Goal: Communication & Community: Answer question/provide support

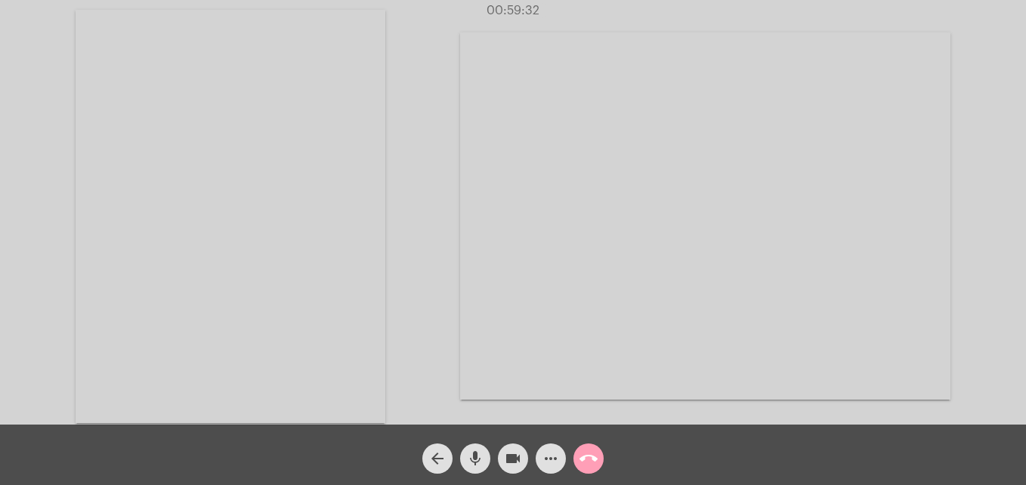
click at [592, 455] on mat-icon "call_end" at bounding box center [588, 458] width 18 height 18
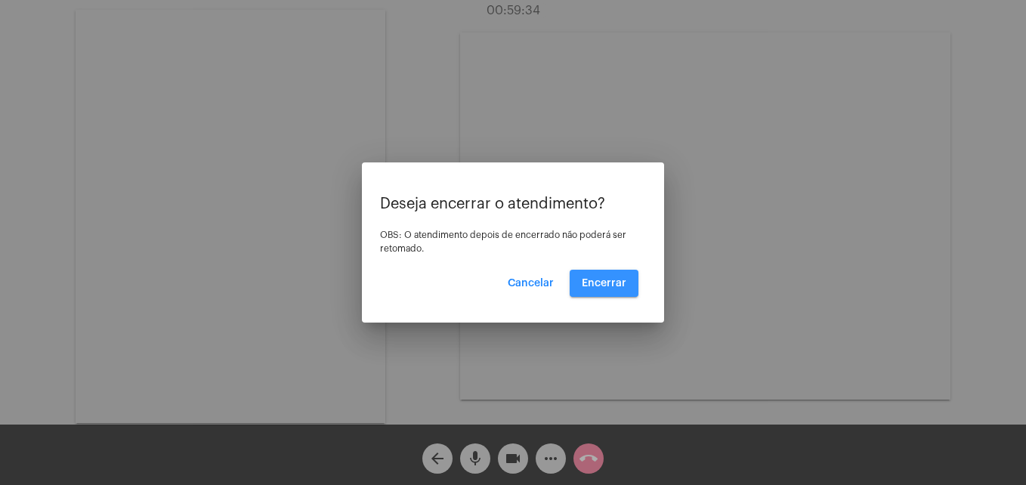
click at [604, 289] on button "Encerrar" at bounding box center [604, 283] width 69 height 27
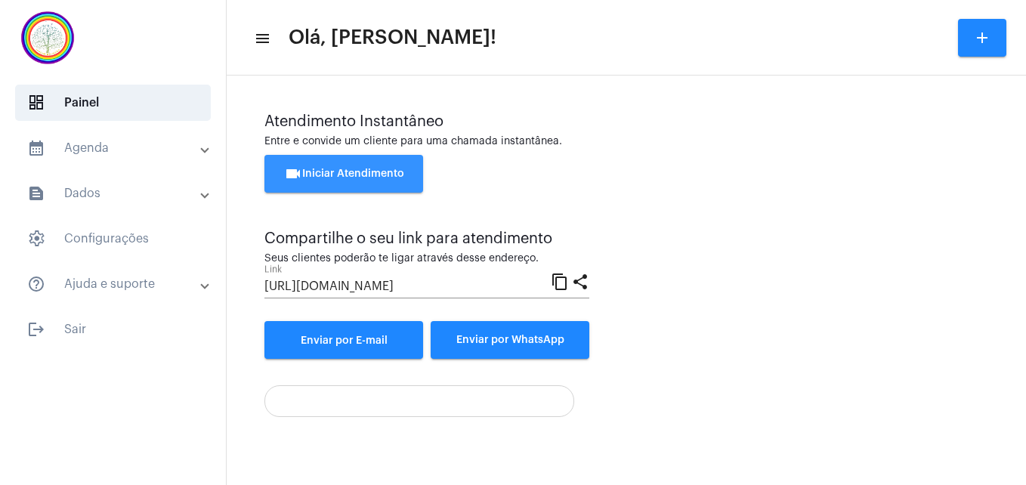
click at [368, 178] on span "videocam Iniciar Atendimento" at bounding box center [344, 173] width 120 height 11
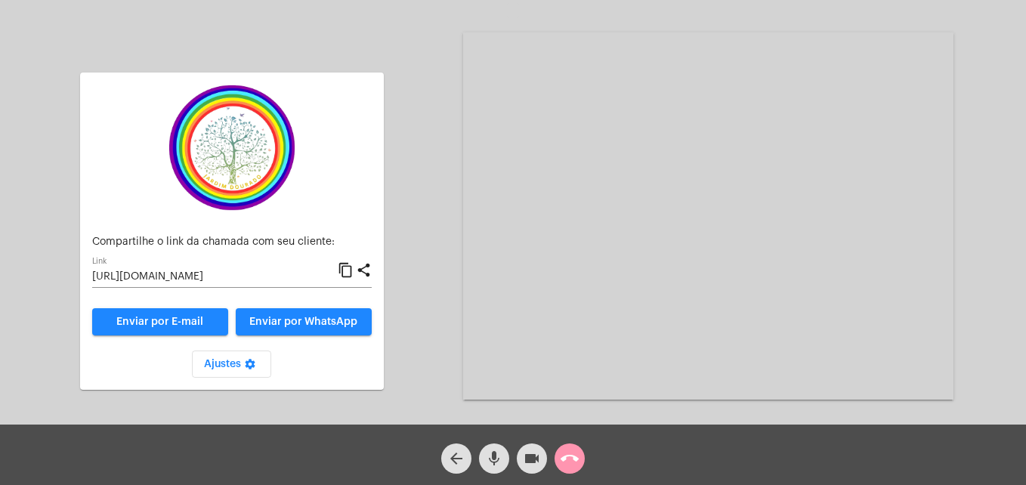
click at [348, 267] on mat-icon "content_copy" at bounding box center [346, 270] width 16 height 18
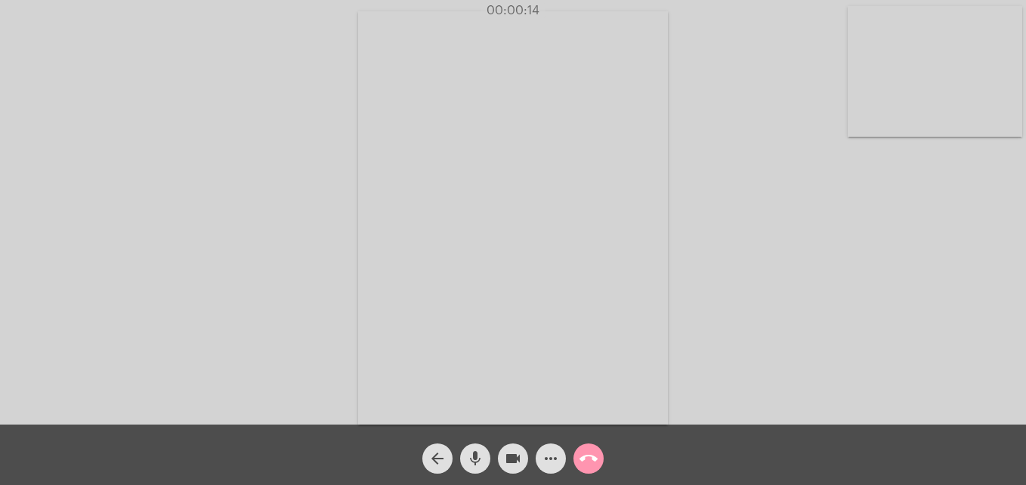
click at [857, 116] on video at bounding box center [934, 71] width 174 height 131
click at [414, 399] on video at bounding box center [650, 216] width 551 height 413
